Goal: Information Seeking & Learning: Learn about a topic

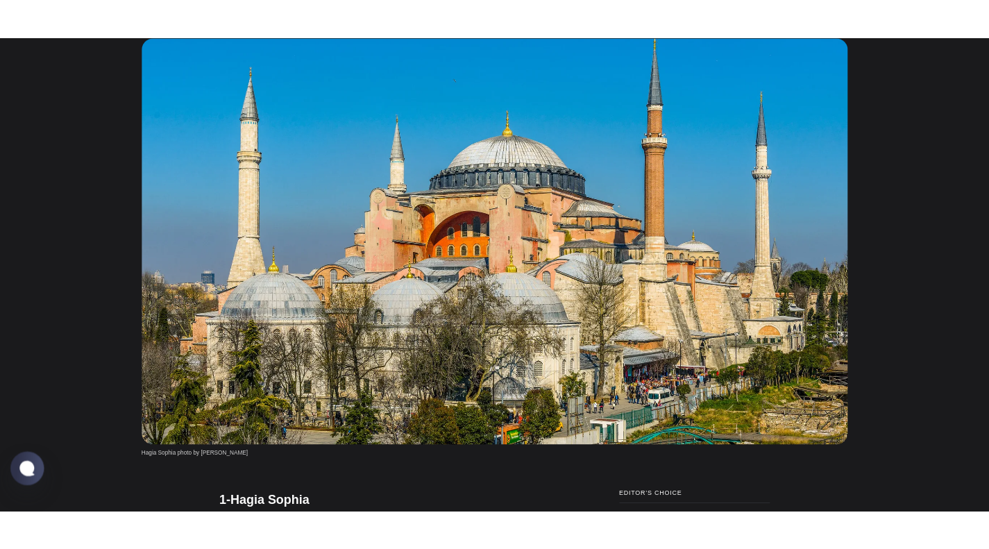
scroll to position [555, 0]
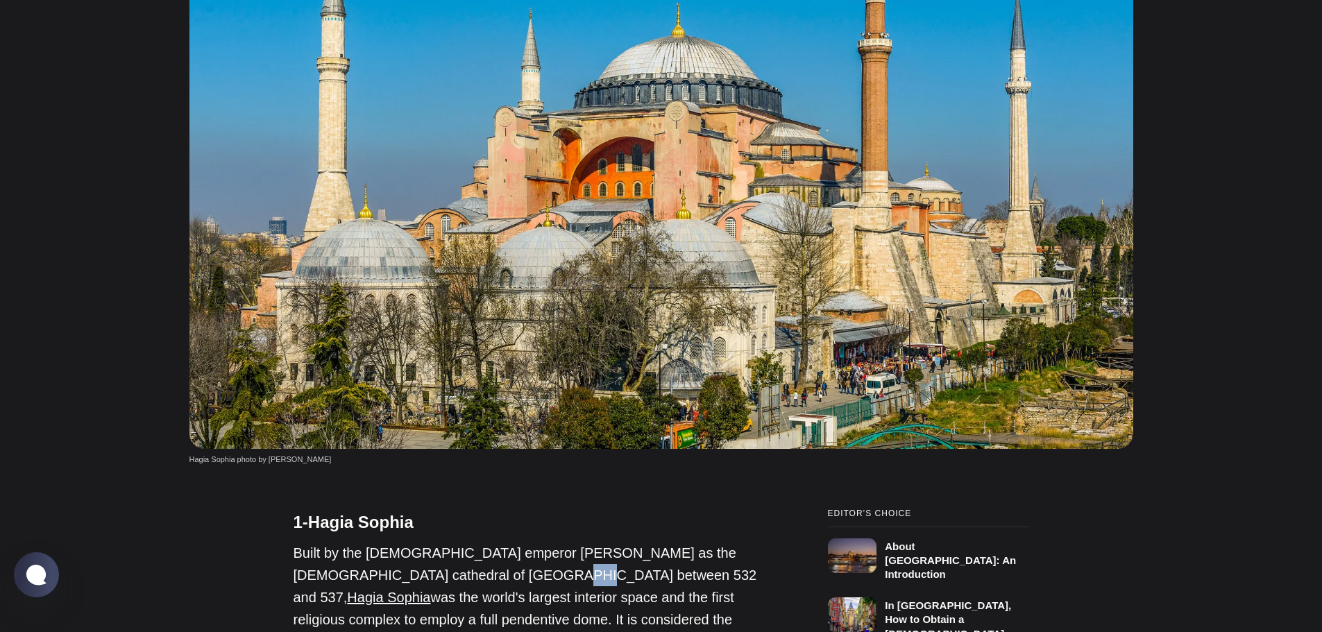
drag, startPoint x: 466, startPoint y: 463, endPoint x: 448, endPoint y: 461, distance: 18.1
click at [448, 542] on p "Built by the [DEMOGRAPHIC_DATA] emperor [PERSON_NAME] as the [DEMOGRAPHIC_DATA]…" at bounding box center [525, 608] width 465 height 133
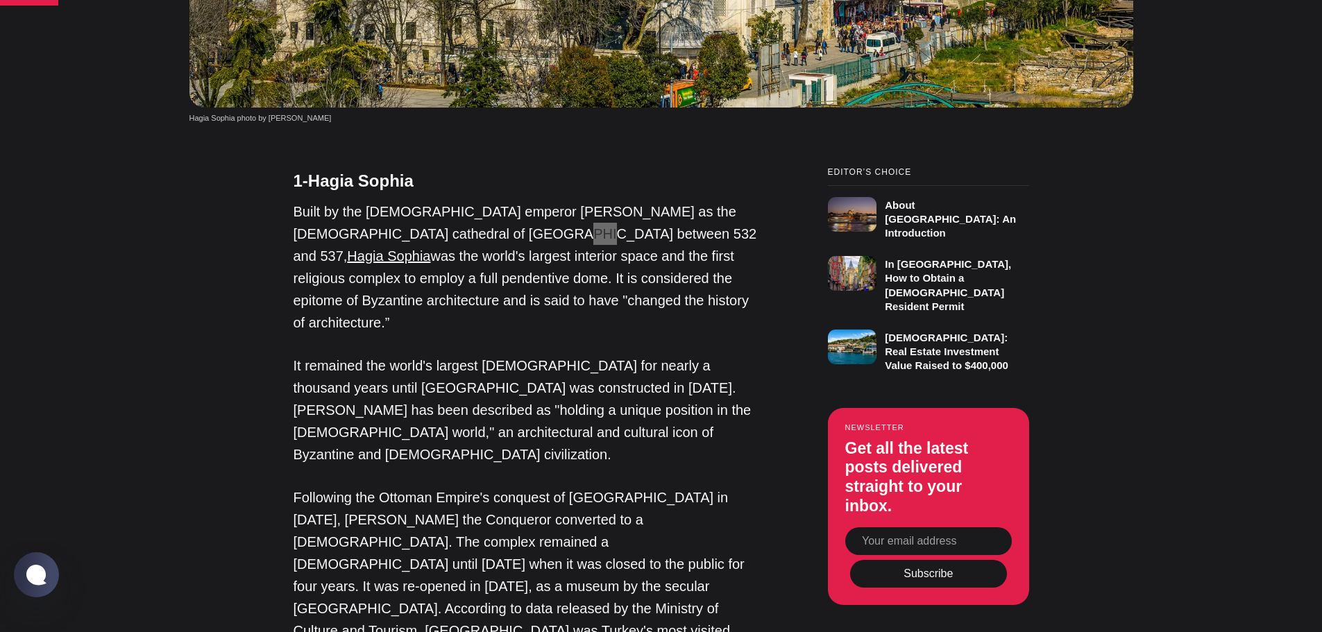
scroll to position [619, 0]
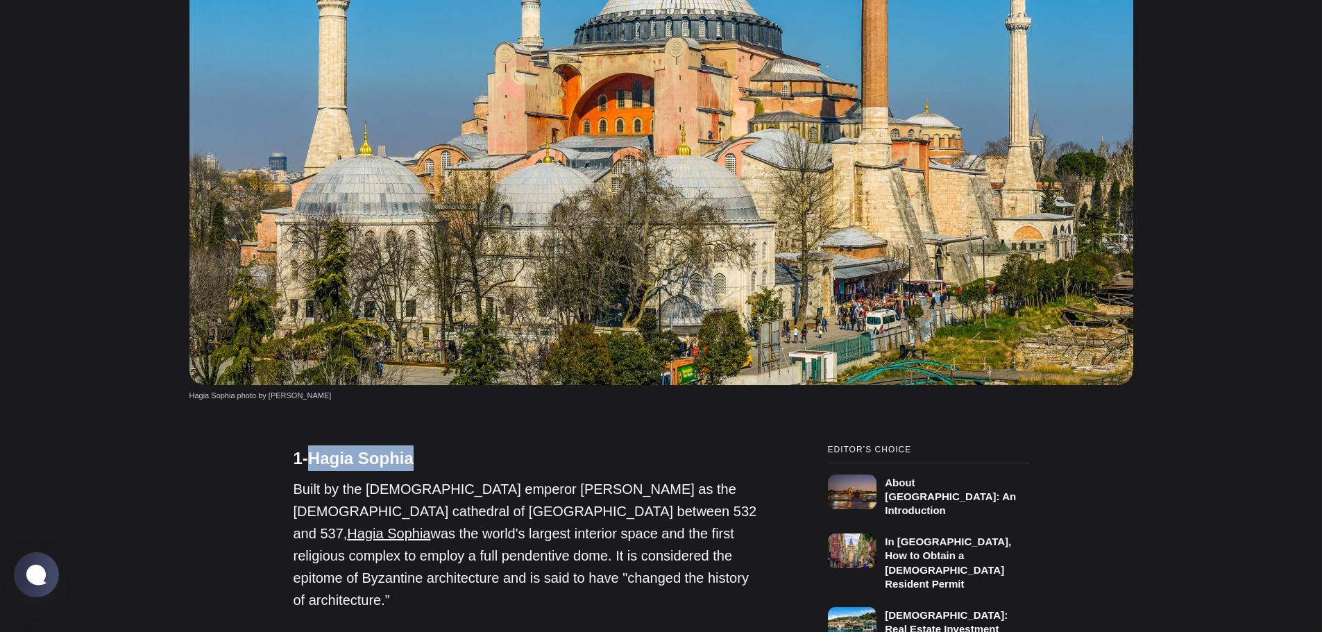
drag, startPoint x: 416, startPoint y: 341, endPoint x: 311, endPoint y: 346, distance: 105.6
click at [311, 445] on h4 "1-Hagia Sophia" at bounding box center [525, 458] width 465 height 26
copy h4 "Hagia Sophia"
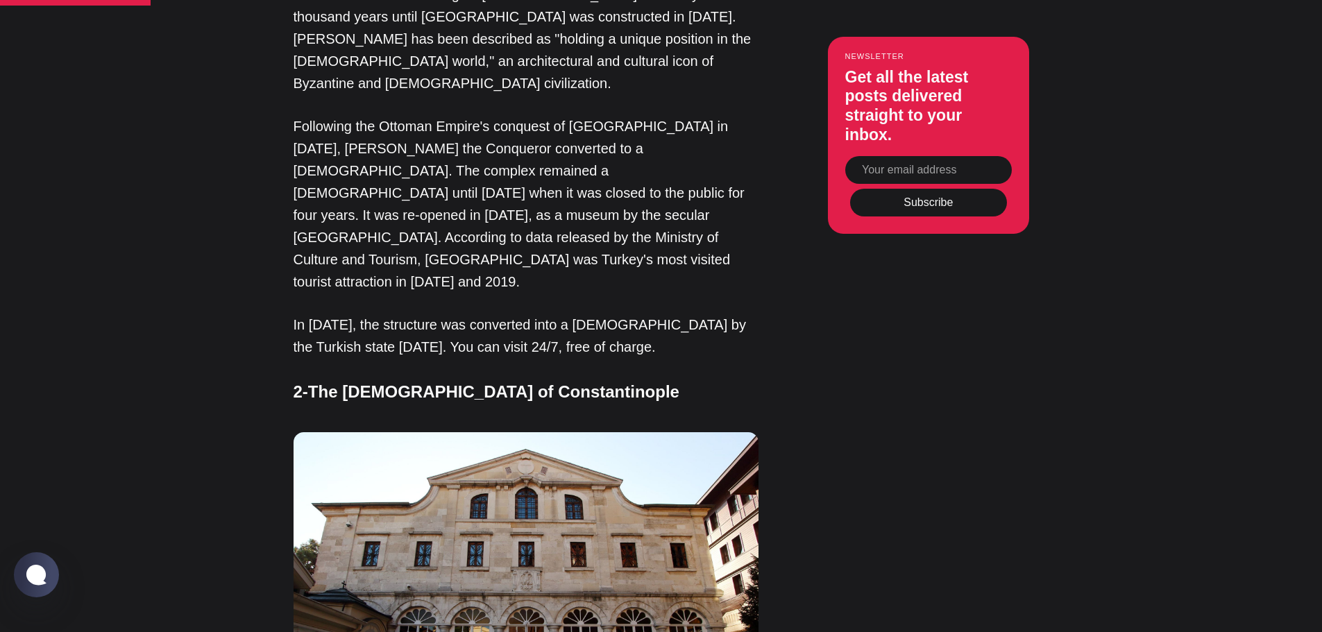
scroll to position [1243, 0]
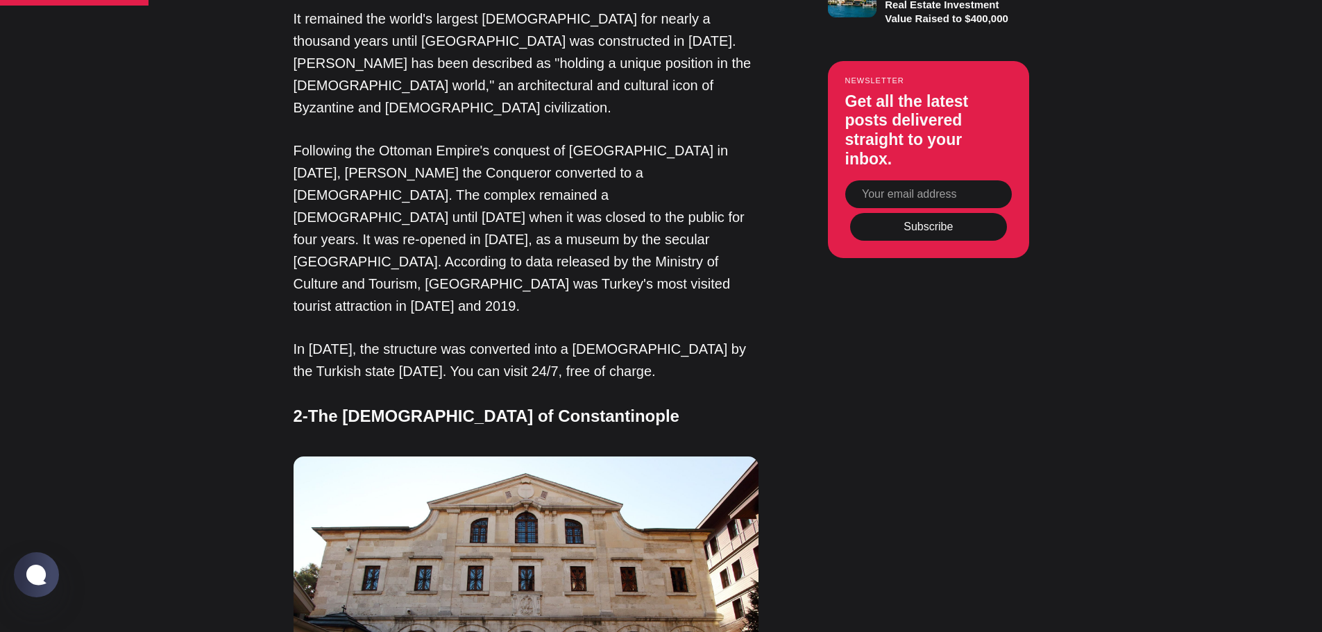
drag, startPoint x: 346, startPoint y: 207, endPoint x: 685, endPoint y: 207, distance: 338.6
click at [685, 403] on h4 "2-The [DEMOGRAPHIC_DATA] of Constantinople" at bounding box center [525, 416] width 465 height 26
copy h4 "[DEMOGRAPHIC_DATA] of Constantinople"
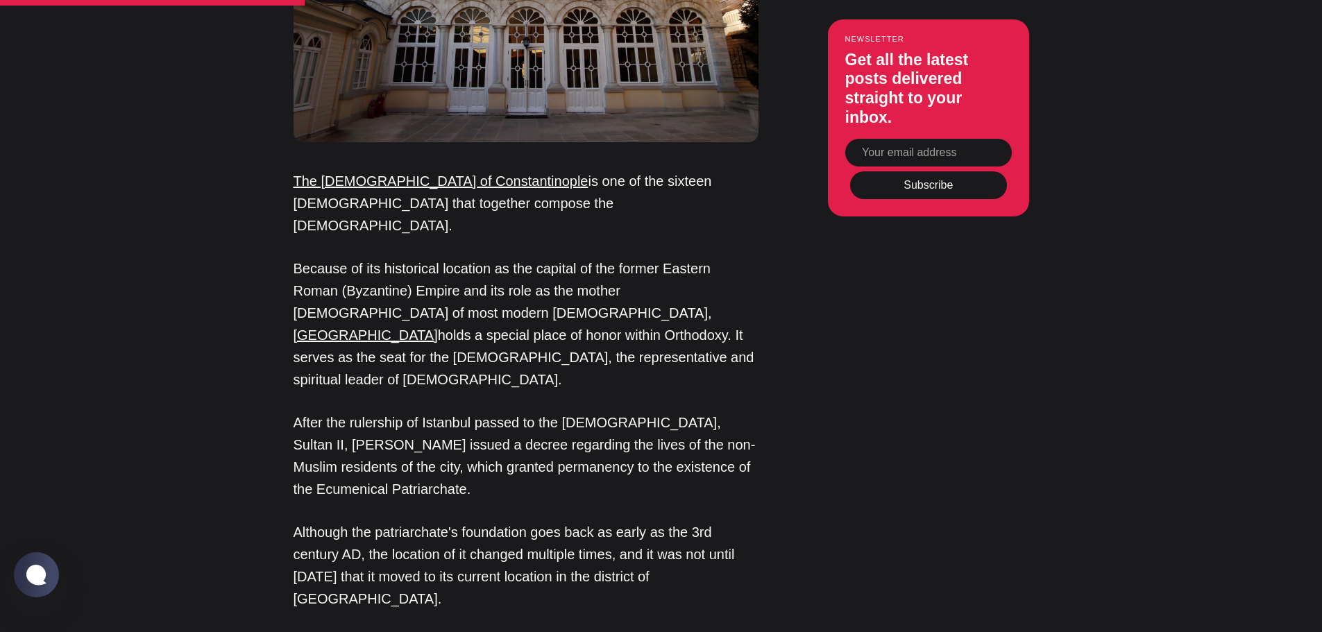
scroll to position [2006, 0]
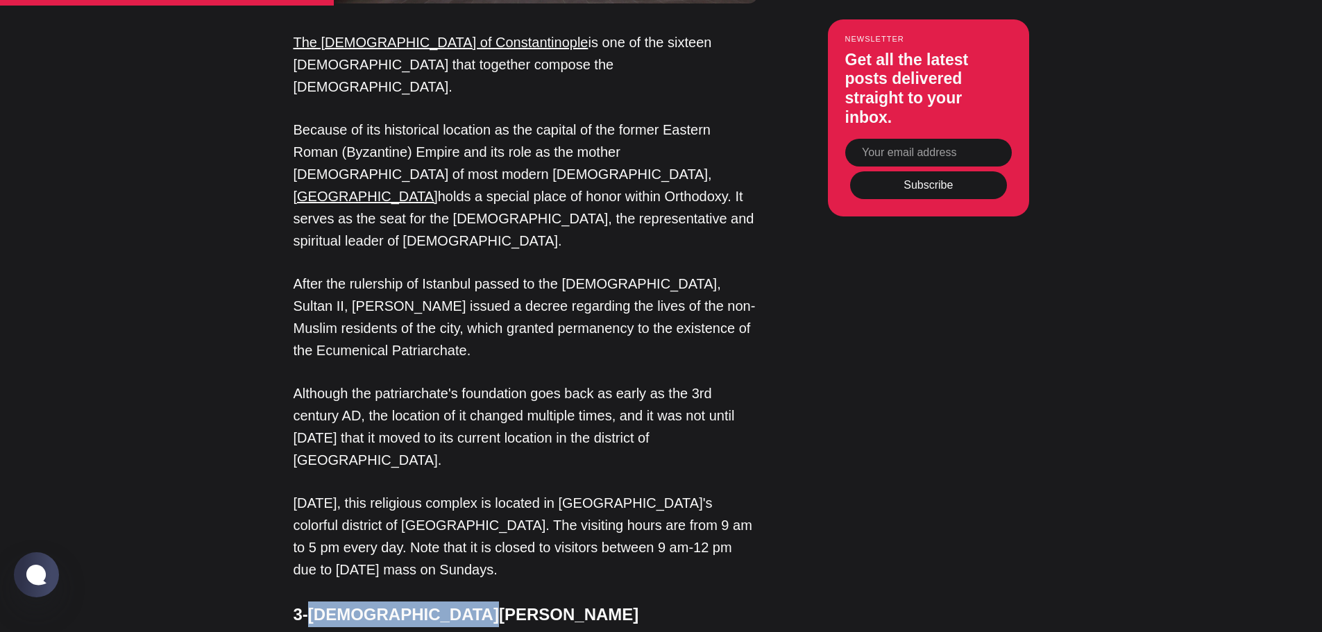
drag, startPoint x: 457, startPoint y: 294, endPoint x: 312, endPoint y: 297, distance: 144.3
click at [312, 602] on h4 "3-[DEMOGRAPHIC_DATA][PERSON_NAME]" at bounding box center [525, 615] width 465 height 26
copy h4 "[DEMOGRAPHIC_DATA][PERSON_NAME]"
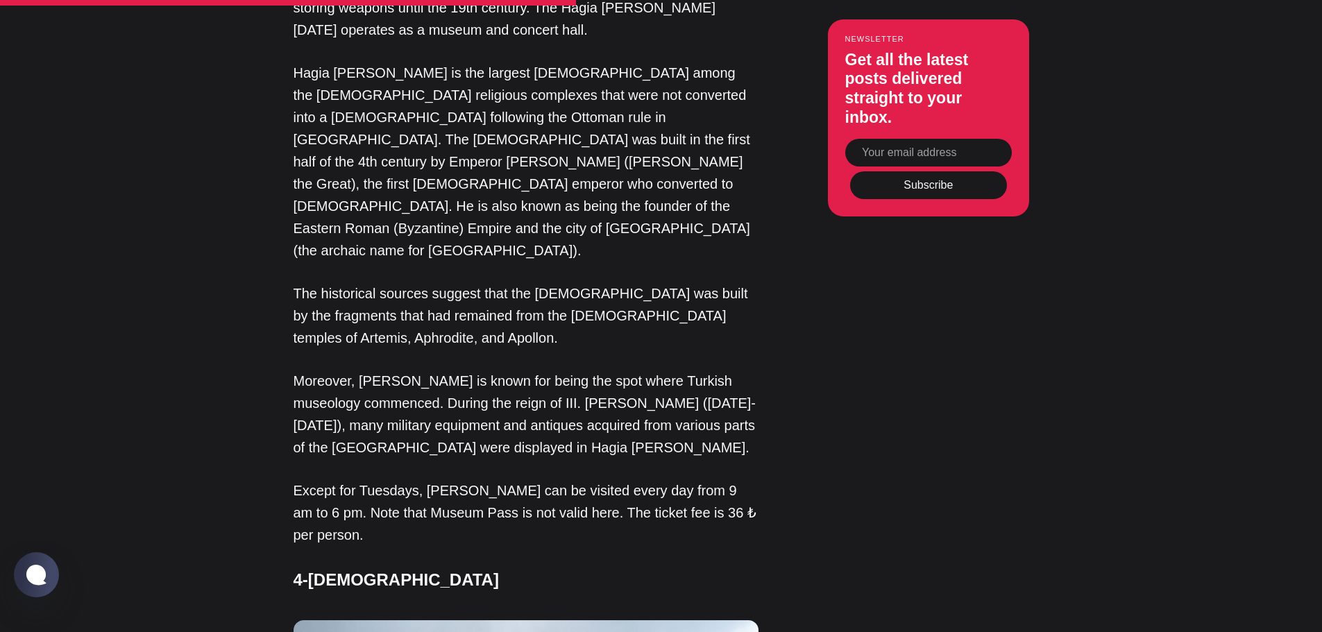
scroll to position [3117, 0]
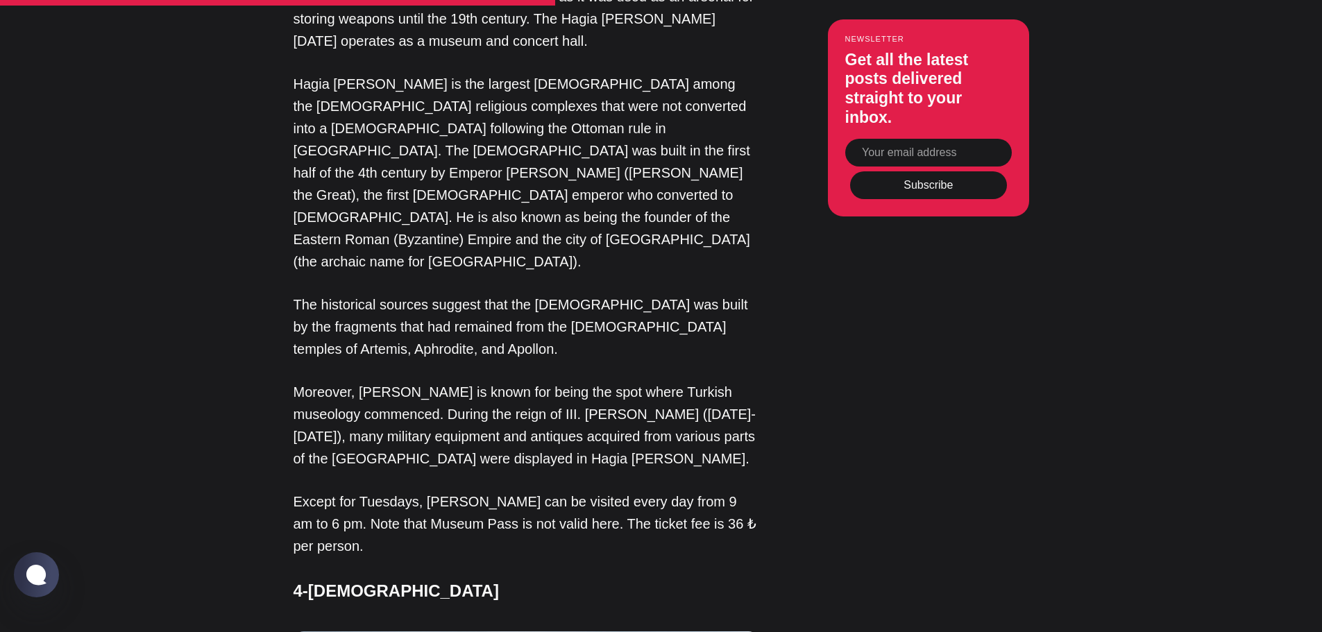
drag, startPoint x: 604, startPoint y: 187, endPoint x: 311, endPoint y: 191, distance: 292.8
click at [311, 578] on h4 "4-[DEMOGRAPHIC_DATA]" at bounding box center [525, 591] width 465 height 26
copy h4 "[DEMOGRAPHIC_DATA]"
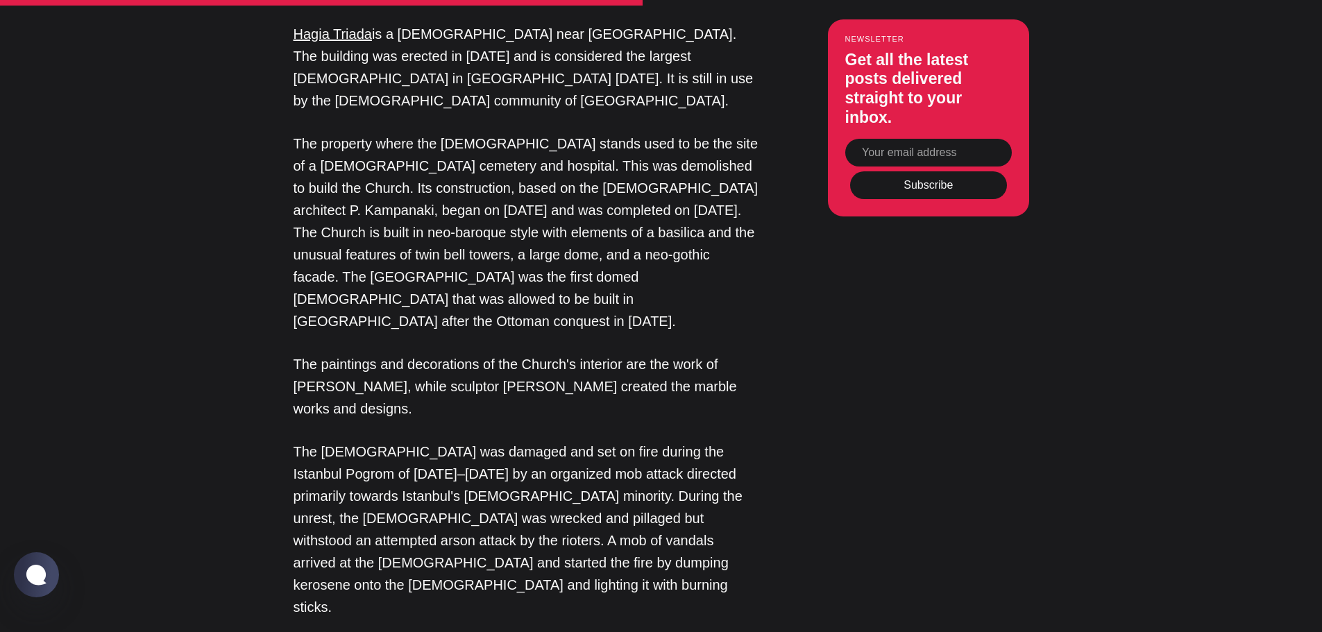
scroll to position [3880, 0]
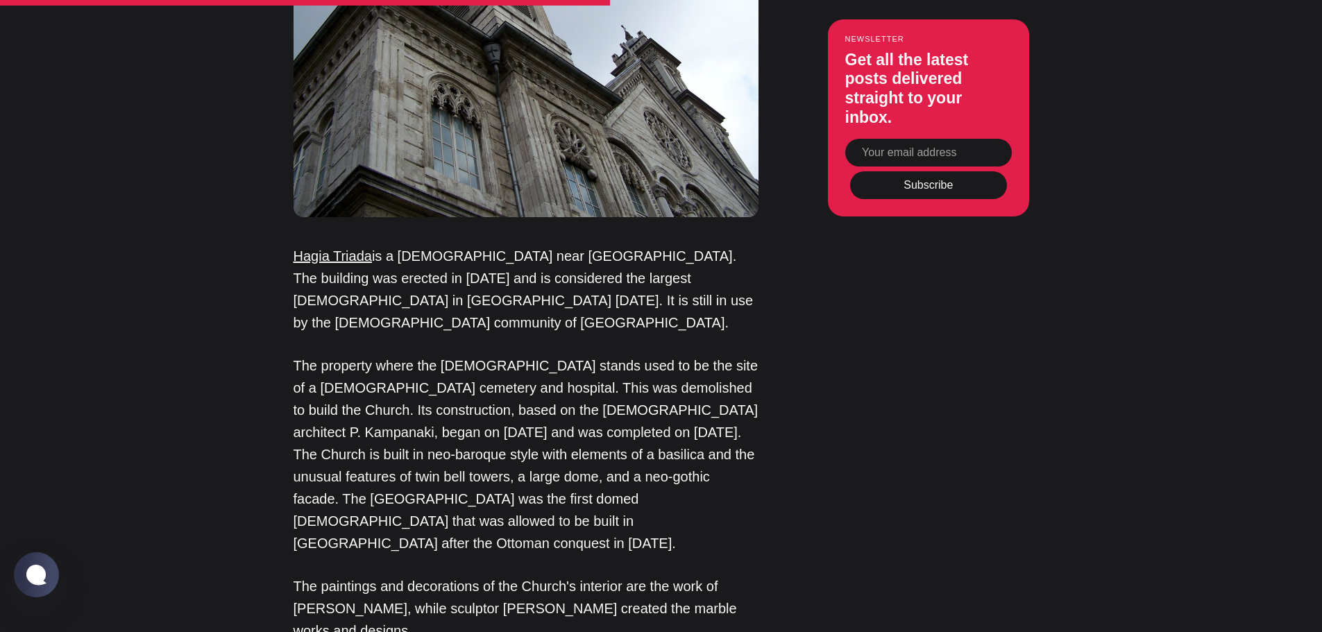
drag, startPoint x: 536, startPoint y: 468, endPoint x: 312, endPoint y: 472, distance: 224.2
copy h4 "[DEMOGRAPHIC_DATA]"
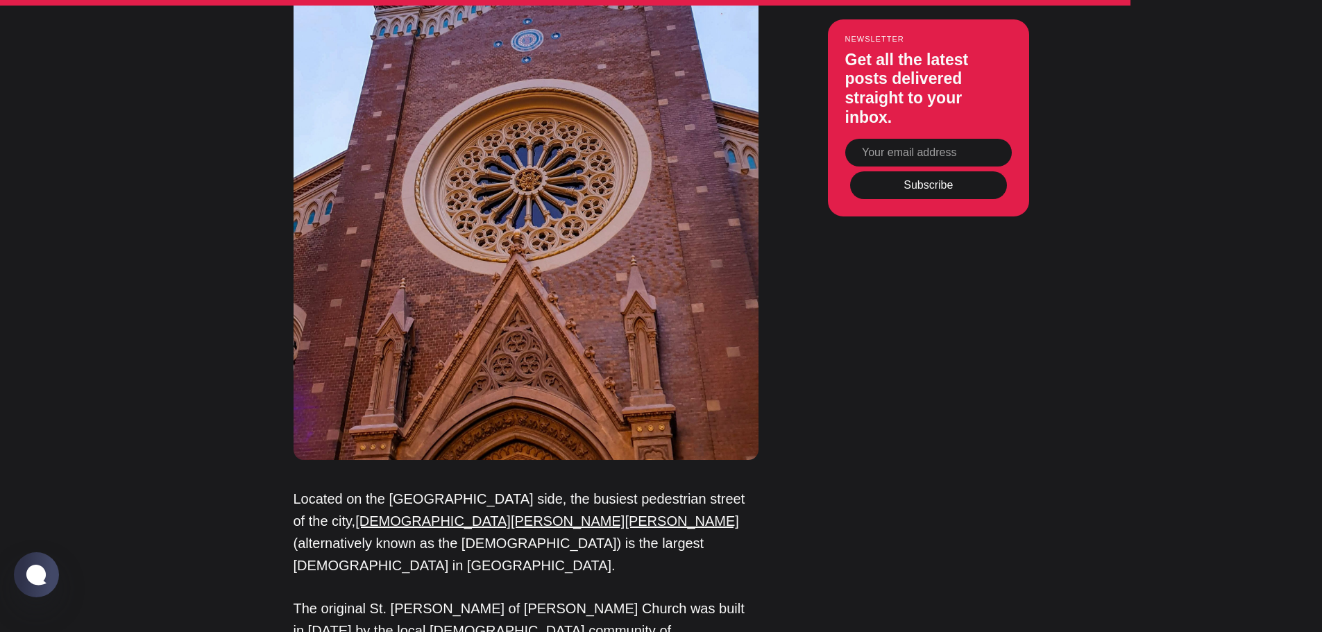
scroll to position [6655, 0]
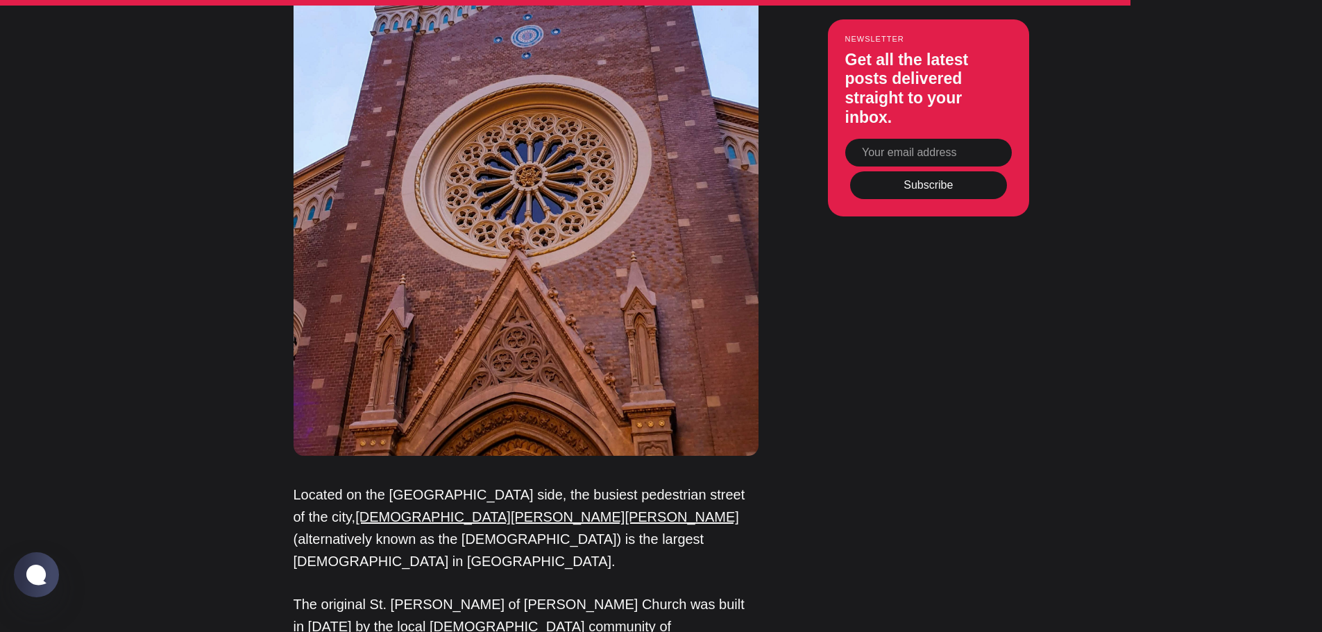
drag, startPoint x: 314, startPoint y: 392, endPoint x: 596, endPoint y: 374, distance: 282.3
drag, startPoint x: 632, startPoint y: 393, endPoint x: 744, endPoint y: 392, distance: 111.7
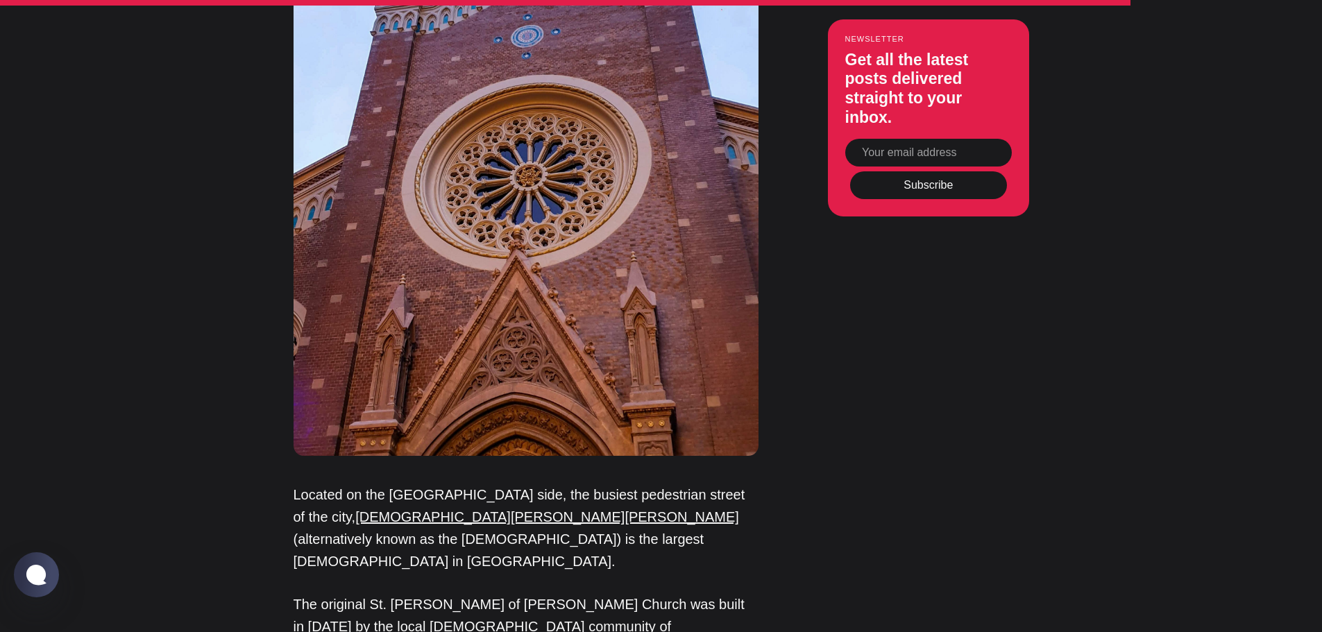
drag, startPoint x: 636, startPoint y: 387, endPoint x: 742, endPoint y: 393, distance: 106.3
copy h4 "[DEMOGRAPHIC_DATA]"
